Goal: Transaction & Acquisition: Purchase product/service

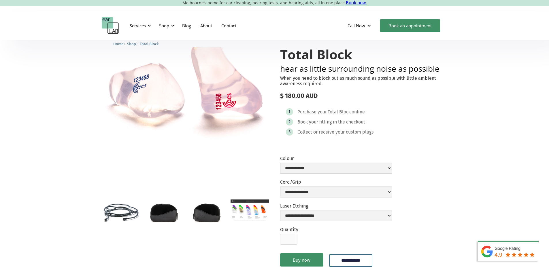
scroll to position [29, 0]
click at [166, 26] on div "Shop" at bounding box center [164, 26] width 10 height 6
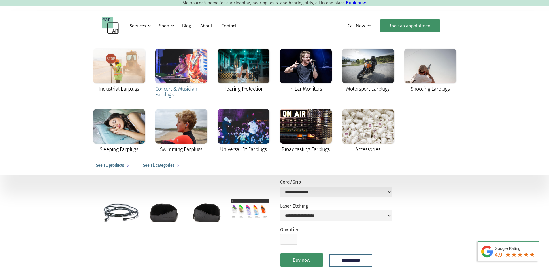
click at [181, 73] on div at bounding box center [181, 66] width 52 height 35
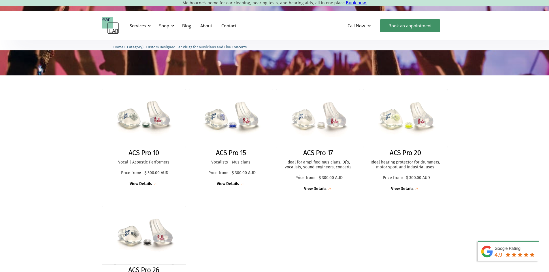
scroll to position [144, 0]
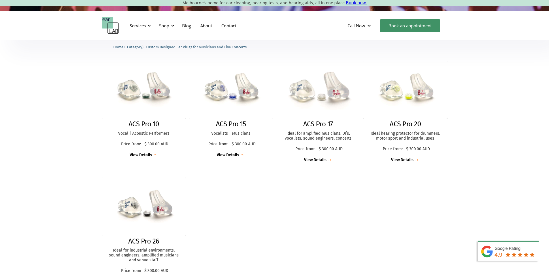
click at [324, 121] on h2 "ACS Pro 17" at bounding box center [318, 124] width 30 height 8
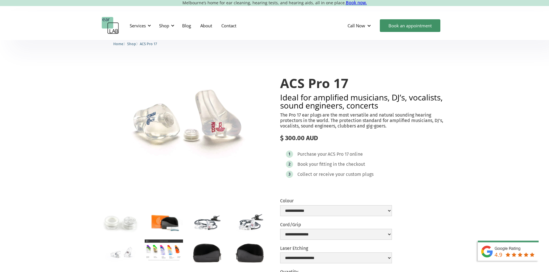
click at [133, 254] on img "open lightbox" at bounding box center [121, 252] width 38 height 25
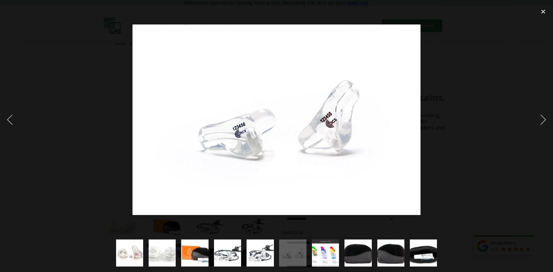
click at [459, 140] on div at bounding box center [276, 119] width 553 height 229
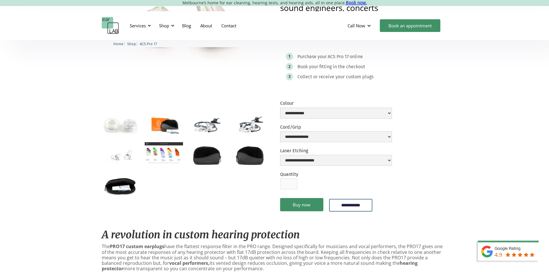
scroll to position [58, 0]
